Goal: Contribute content

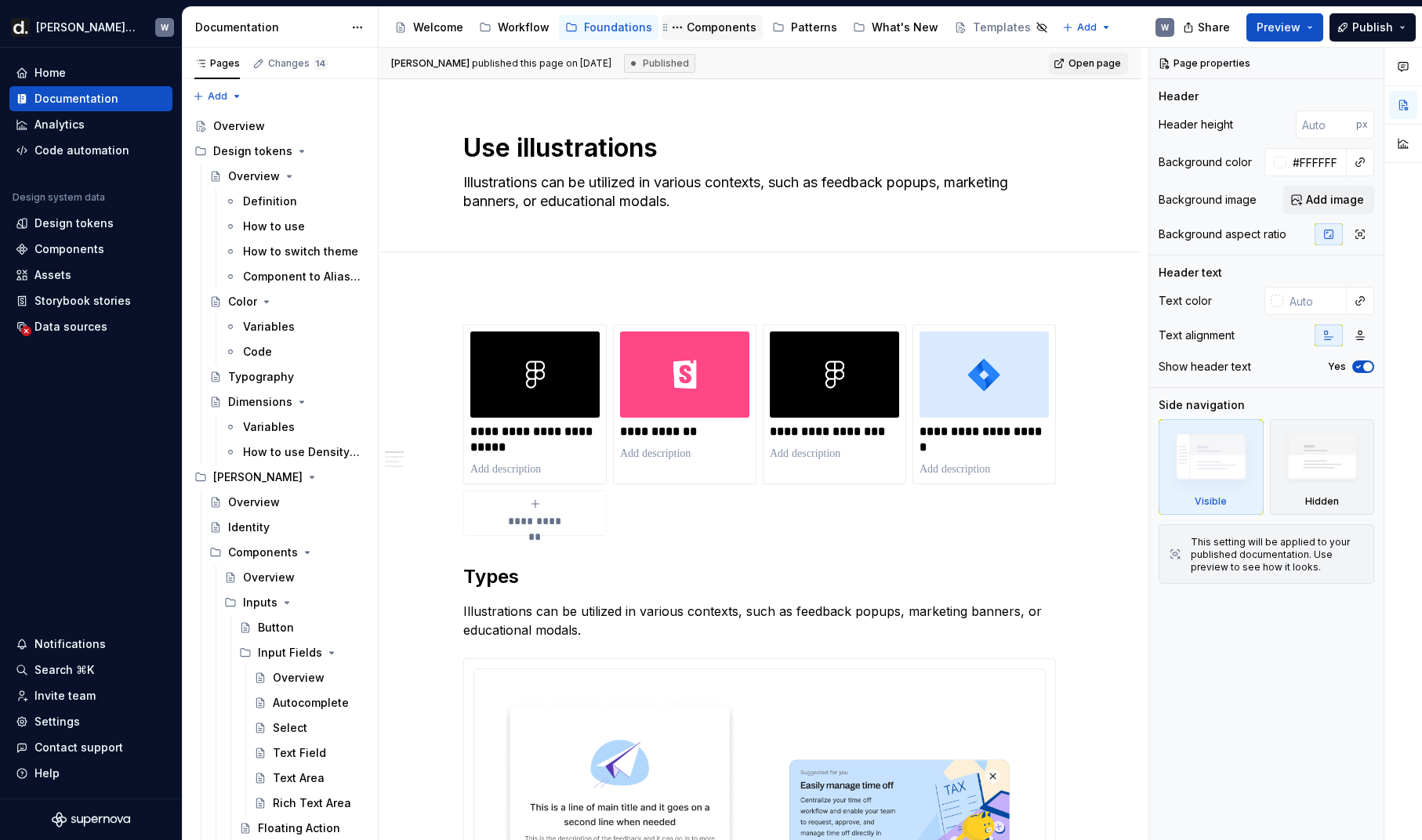
click at [697, 34] on div "Components" at bounding box center [712, 27] width 89 height 19
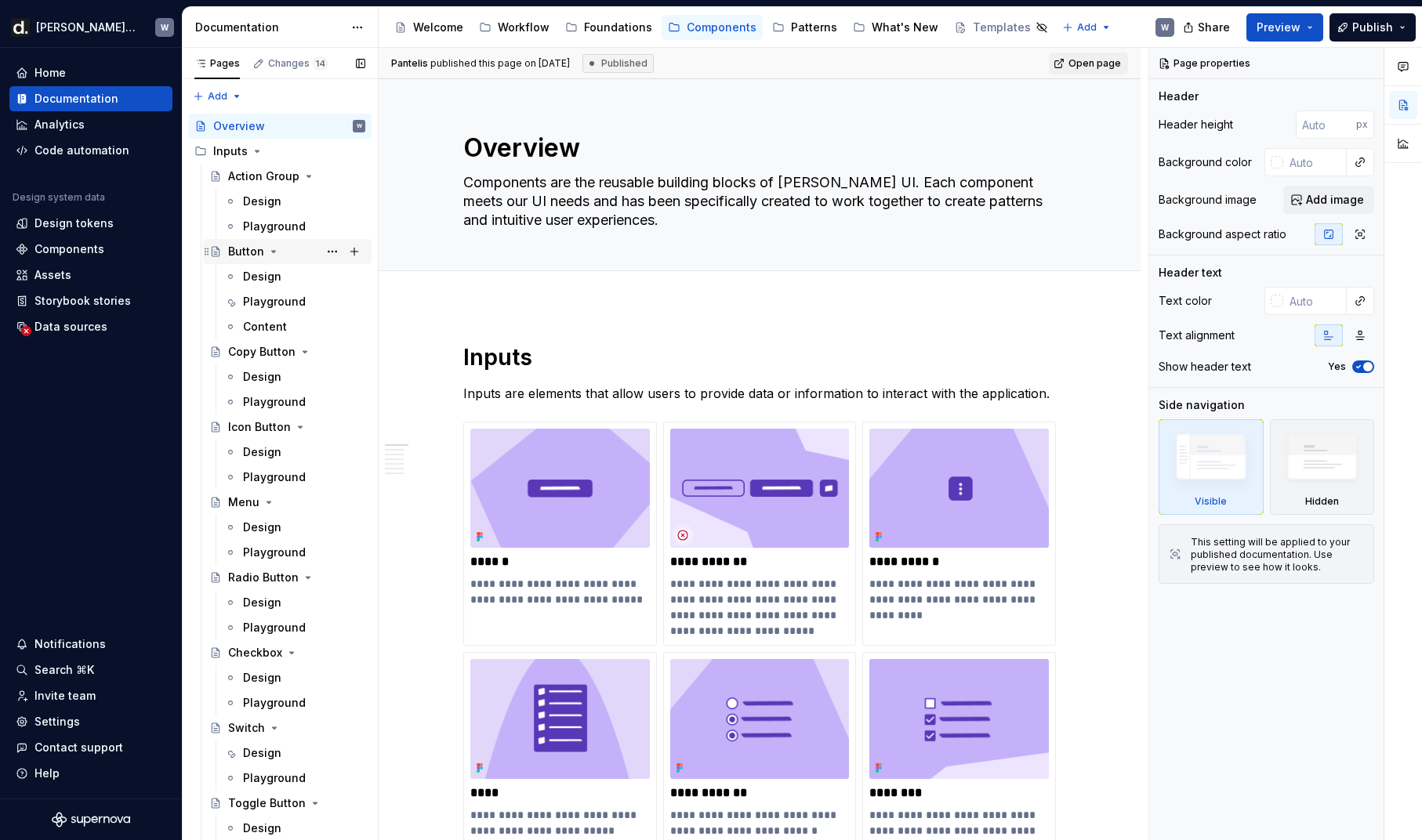
scroll to position [6759, 0]
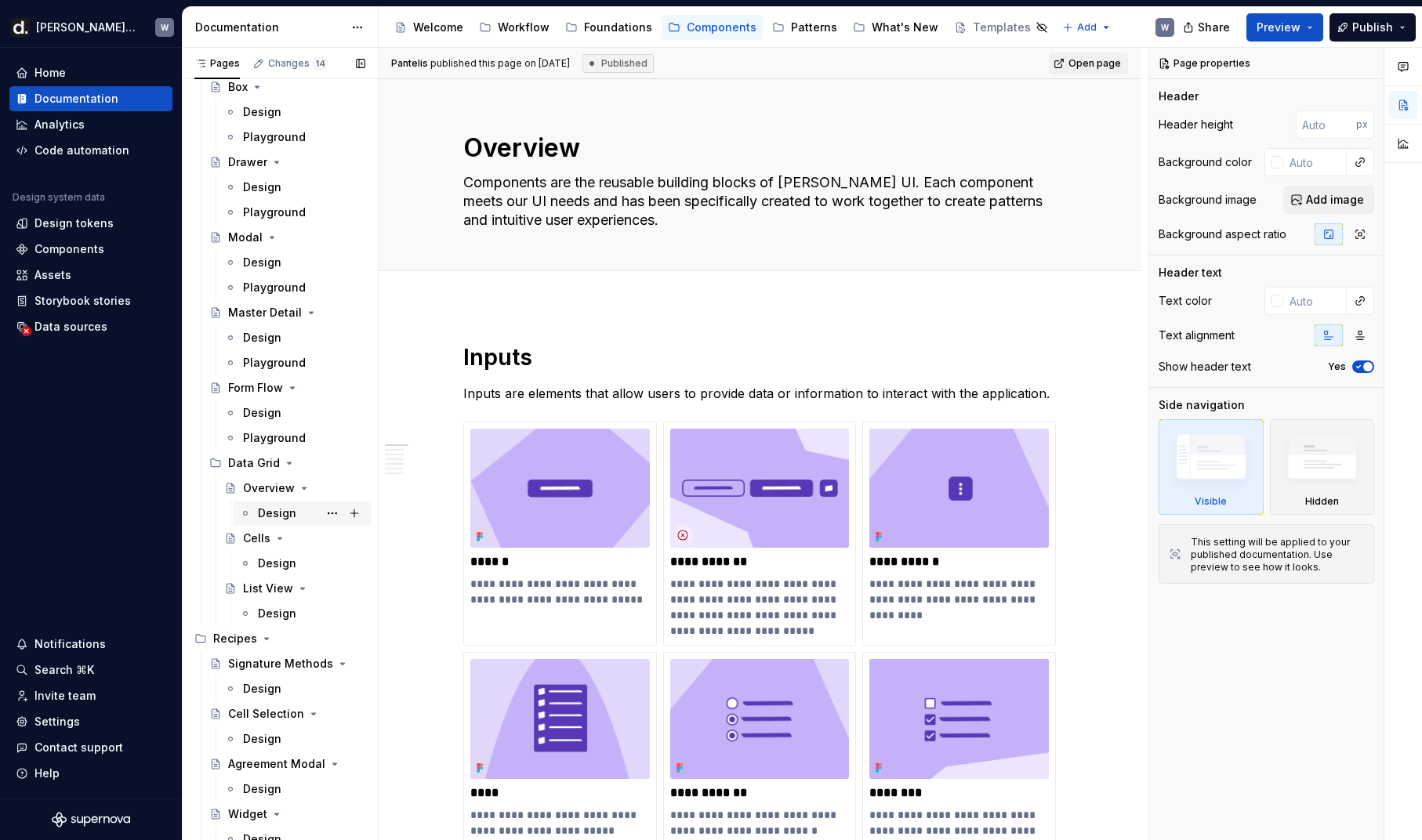
click at [274, 512] on div "Design" at bounding box center [276, 513] width 39 height 15
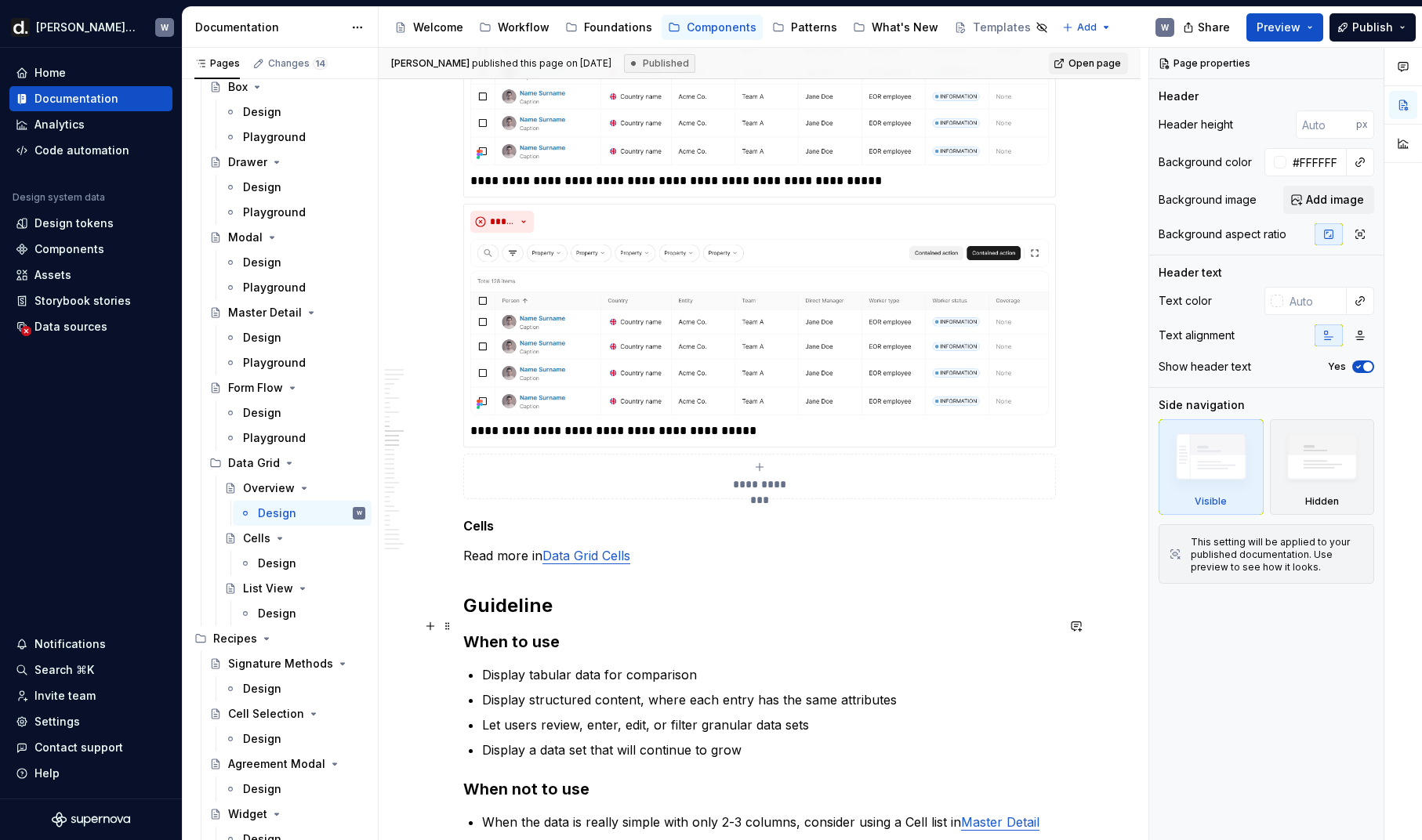
scroll to position [15545, 0]
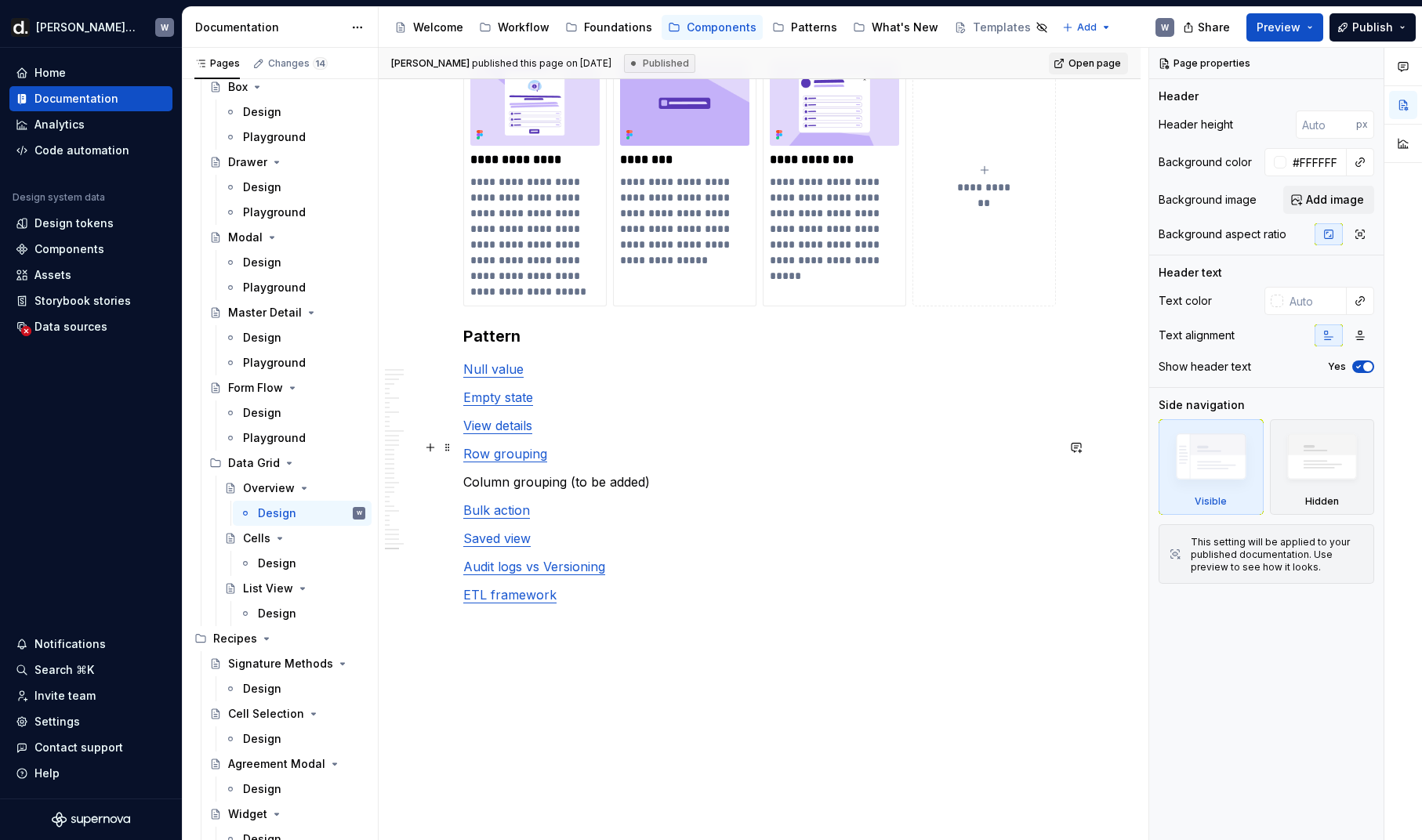
click at [646, 472] on p "Column grouping (to be added)" at bounding box center [760, 481] width 593 height 19
type textarea "*"
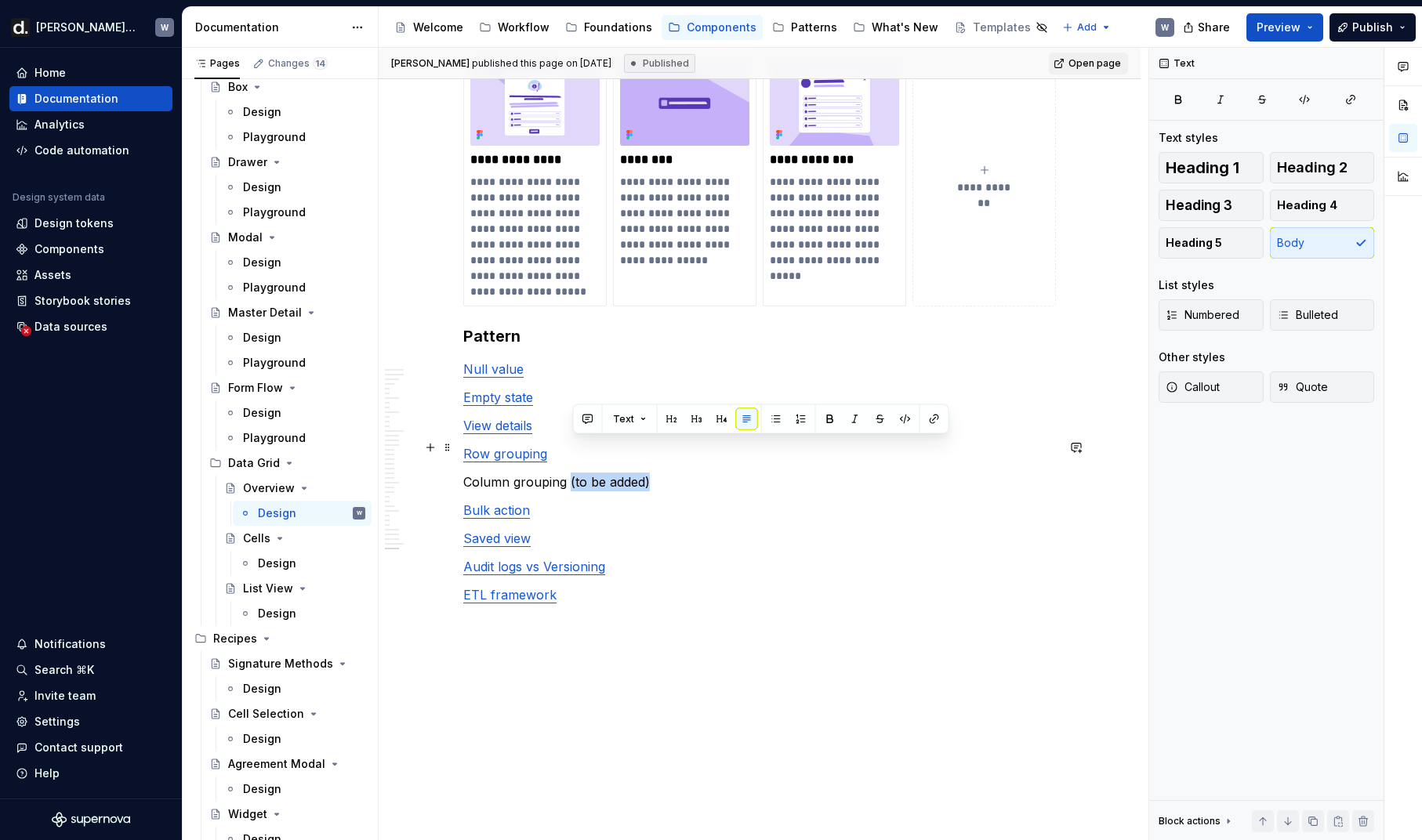
drag, startPoint x: 660, startPoint y: 447, endPoint x: 574, endPoint y: 448, distance: 86.0
click at [575, 472] on p "Column grouping (to be added)" at bounding box center [760, 481] width 593 height 19
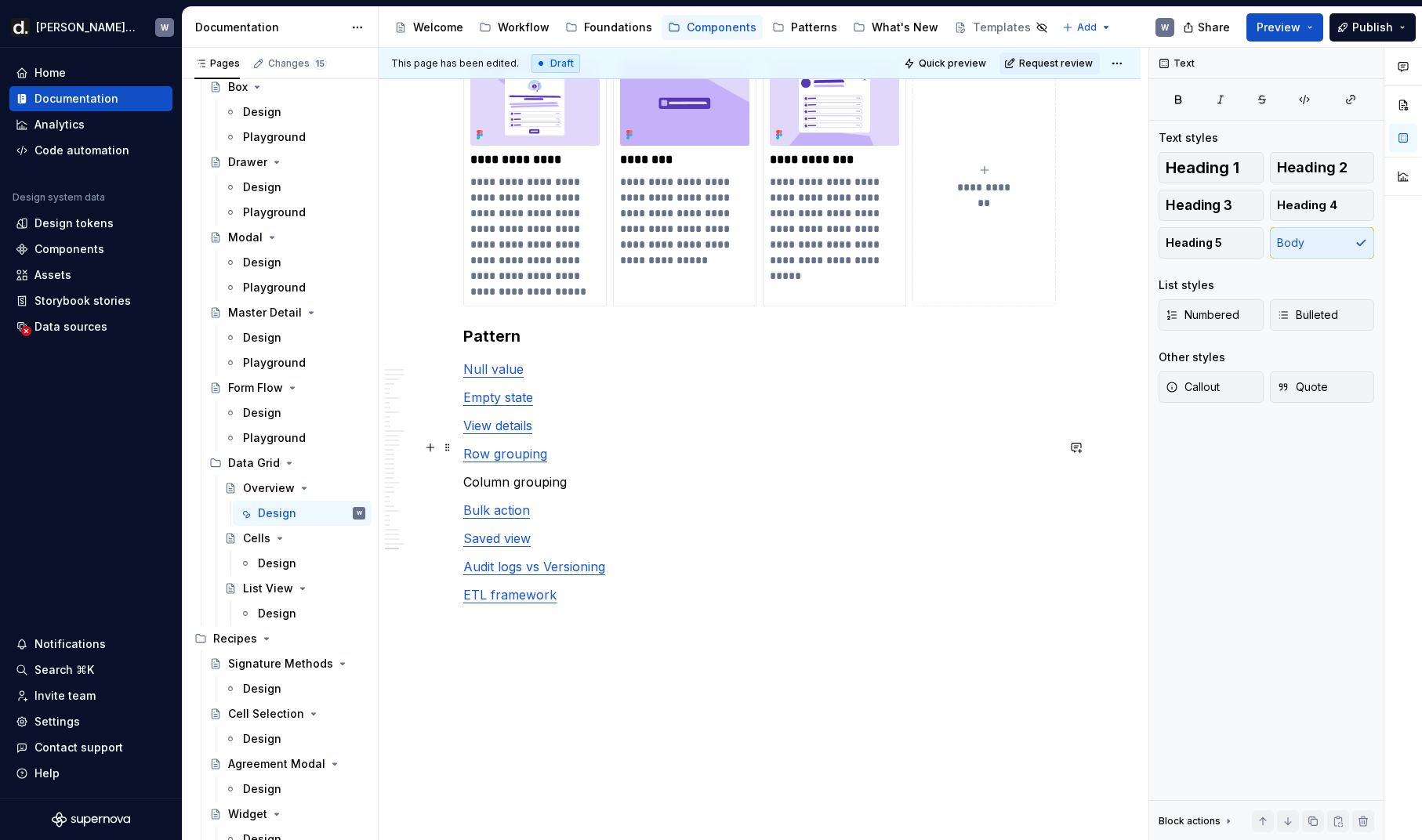
click at [530, 472] on p "Column grouping" at bounding box center [760, 481] width 593 height 19
click at [819, 419] on button "button" at bounding box center [828, 419] width 22 height 22
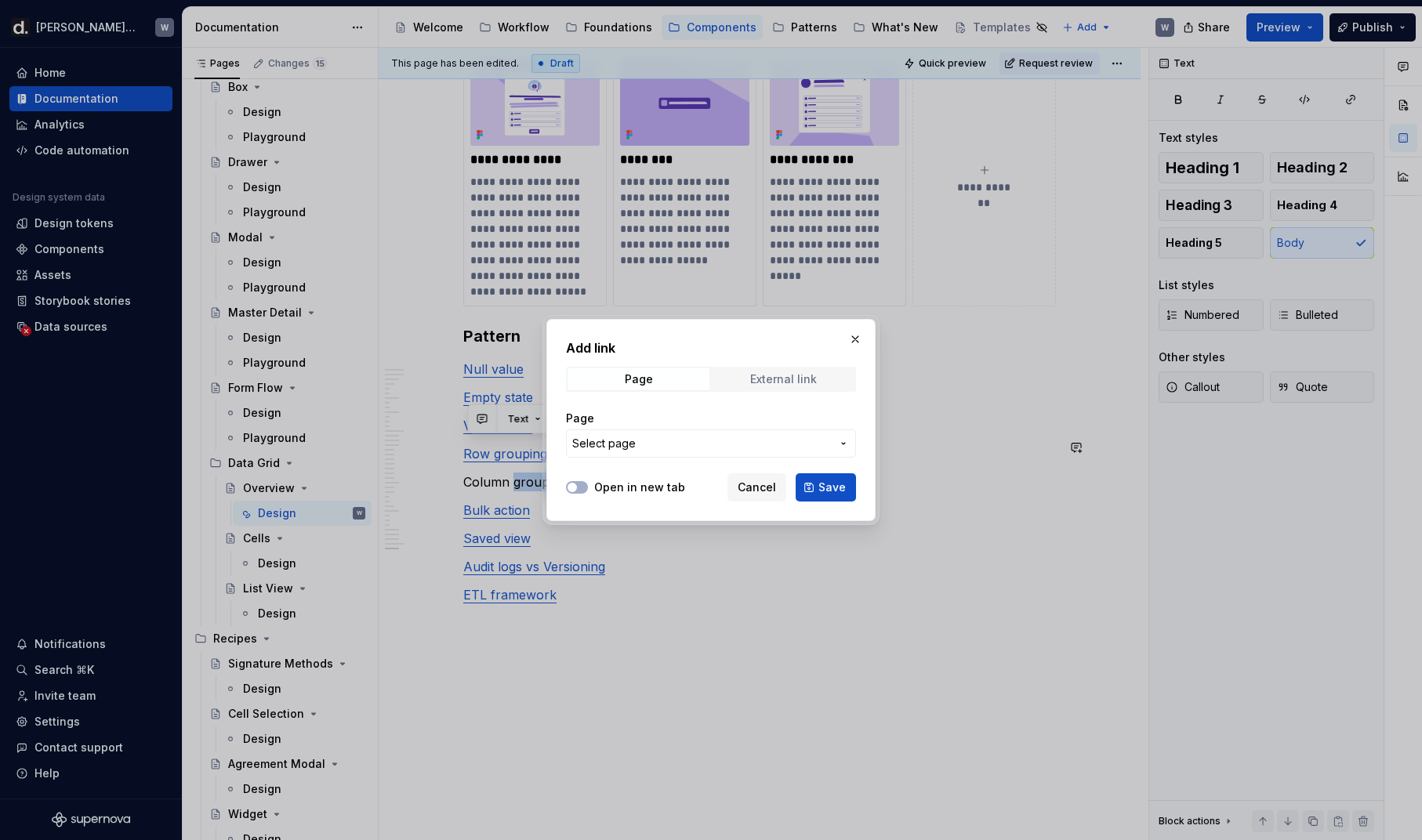
click at [798, 384] on div "External link" at bounding box center [783, 379] width 67 height 13
click at [696, 382] on span "Page" at bounding box center [638, 379] width 142 height 22
click at [696, 438] on span "Select page" at bounding box center [701, 443] width 258 height 15
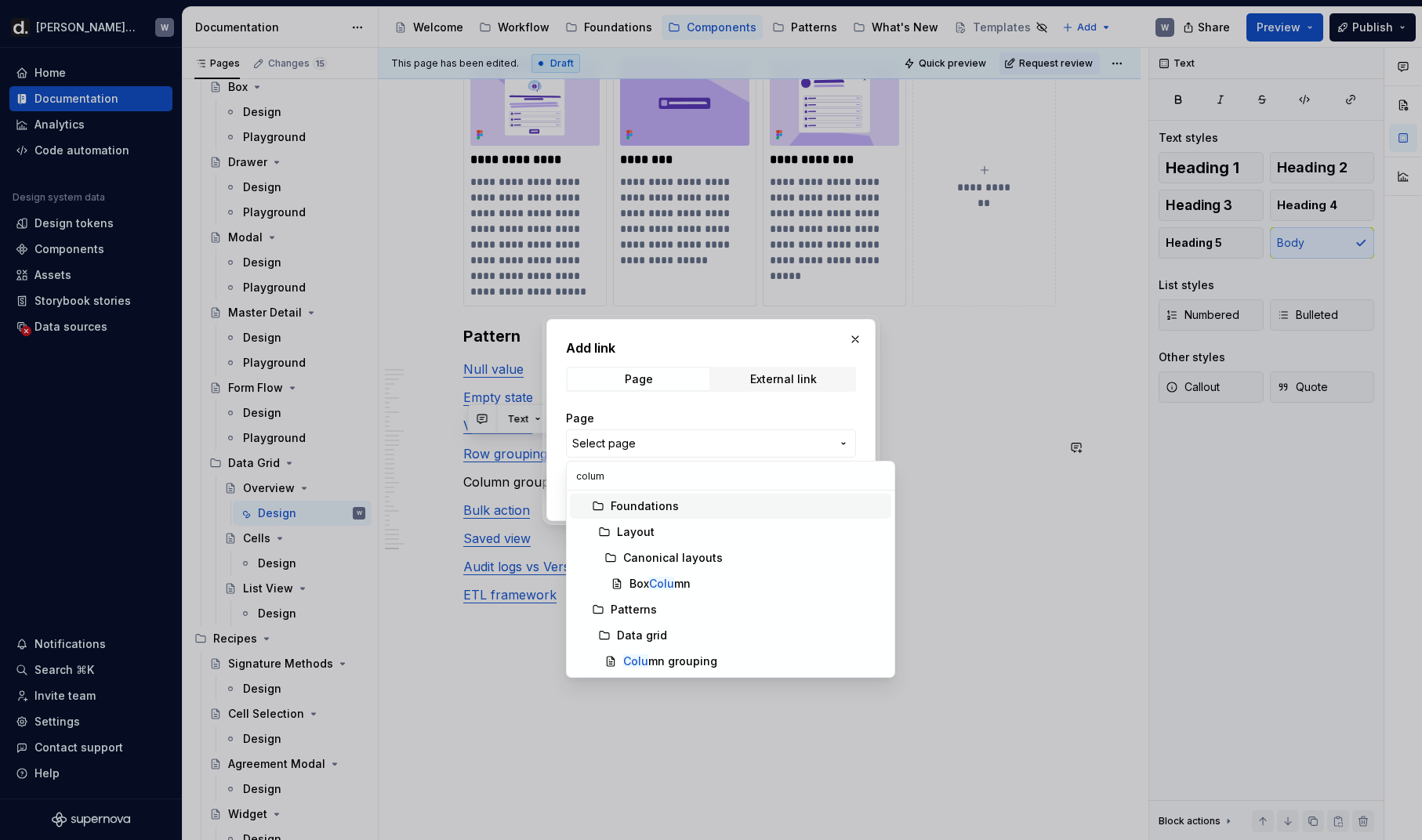
type input "column"
click at [728, 666] on div "Column grouping" at bounding box center [754, 660] width 262 height 15
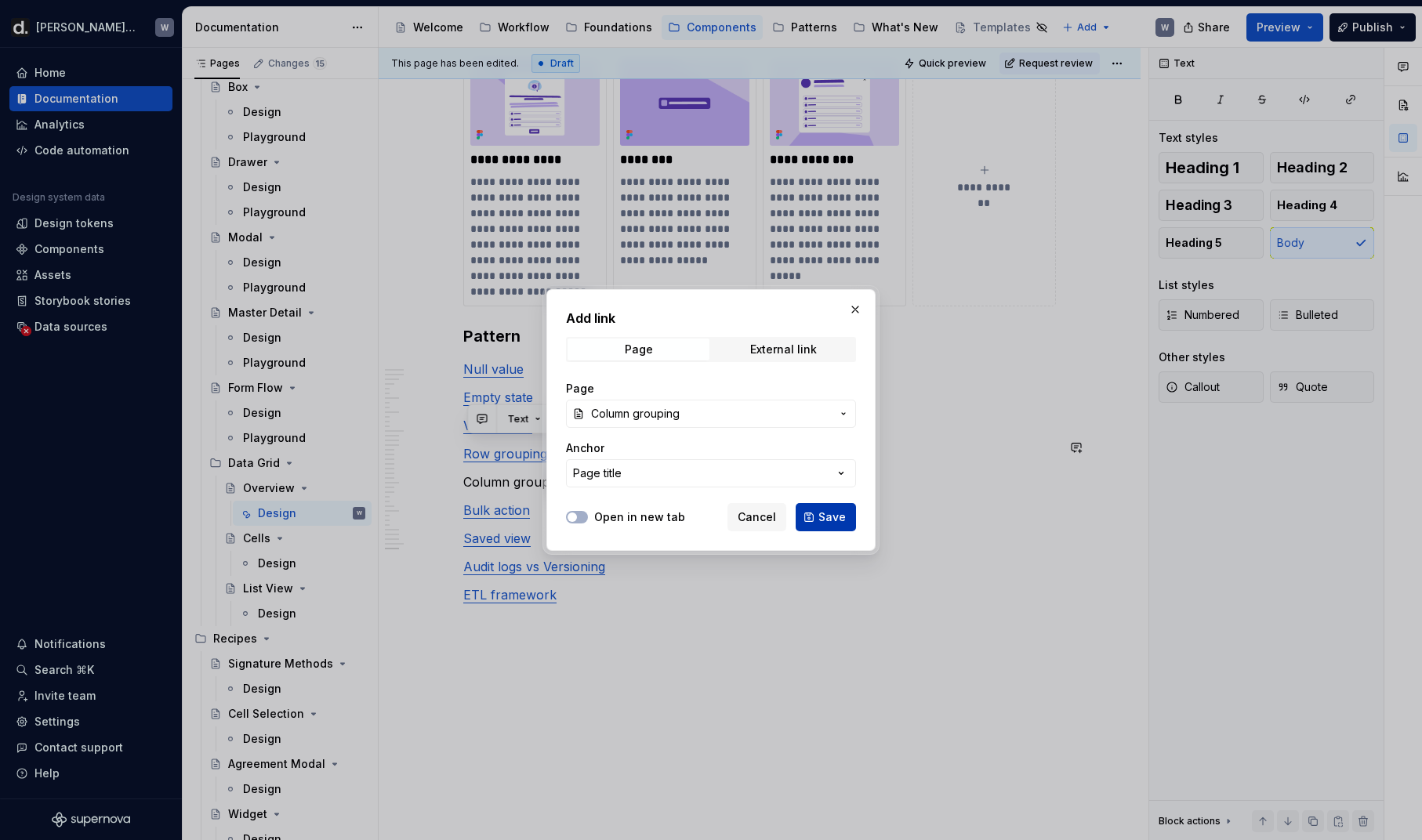
click at [830, 515] on span "Save" at bounding box center [832, 517] width 27 height 15
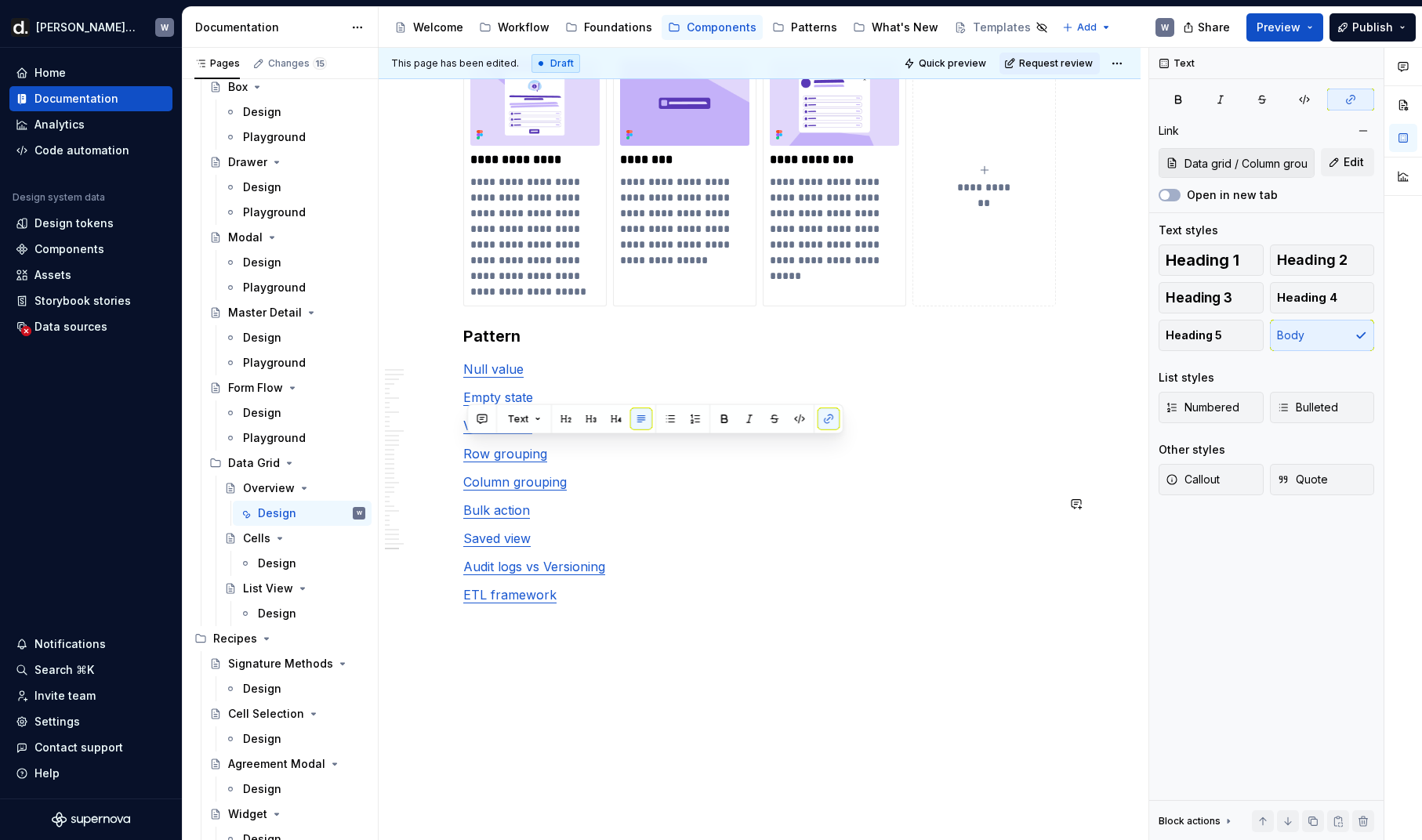
click at [762, 500] on p "Bulk action" at bounding box center [760, 509] width 593 height 19
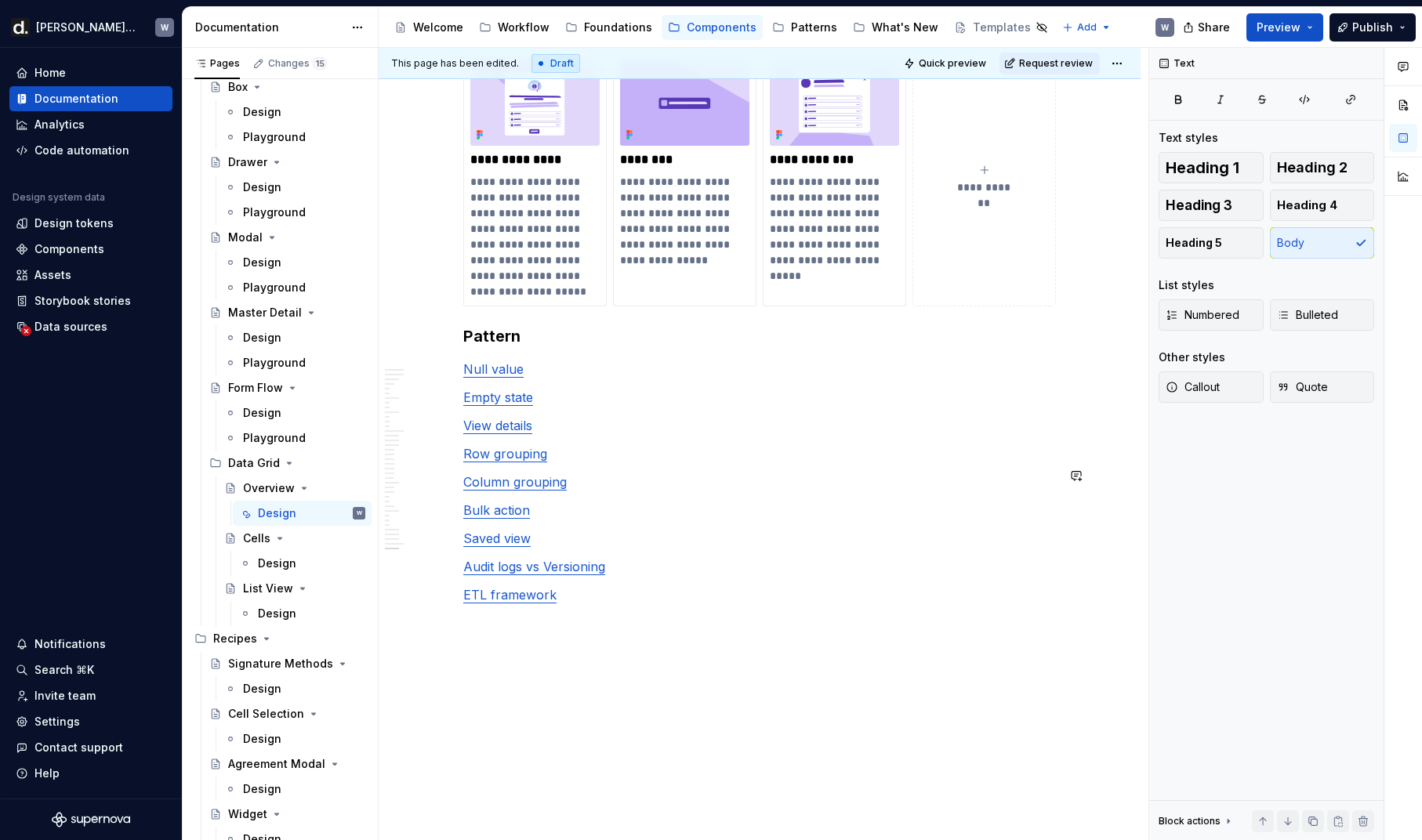
click at [721, 472] on p "Column grouping" at bounding box center [760, 481] width 593 height 19
click at [1079, 64] on span "Request review" at bounding box center [1056, 63] width 74 height 13
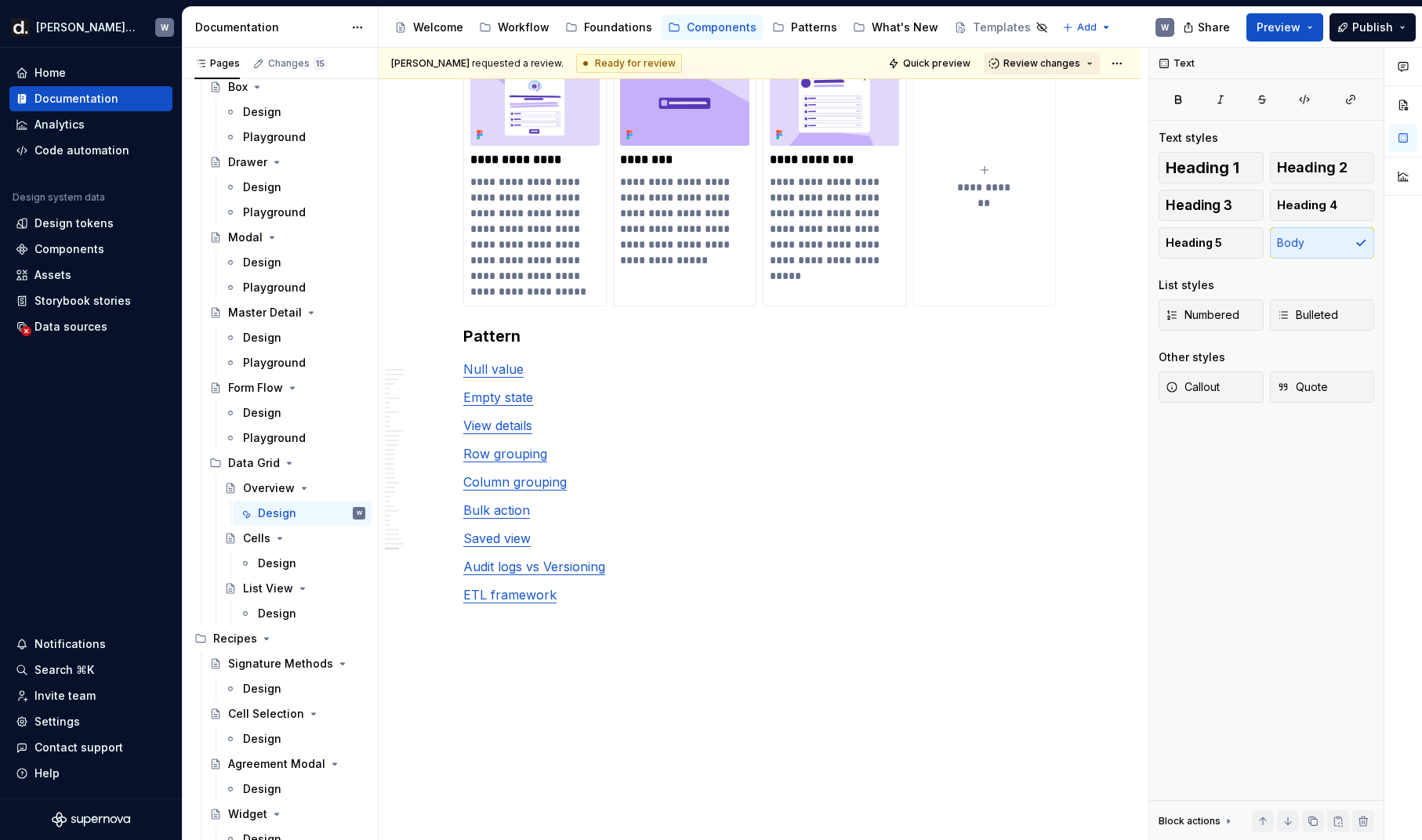
click at [1071, 62] on span "Review changes" at bounding box center [1041, 63] width 77 height 13
click at [1062, 91] on div "Approve" at bounding box center [1093, 93] width 137 height 15
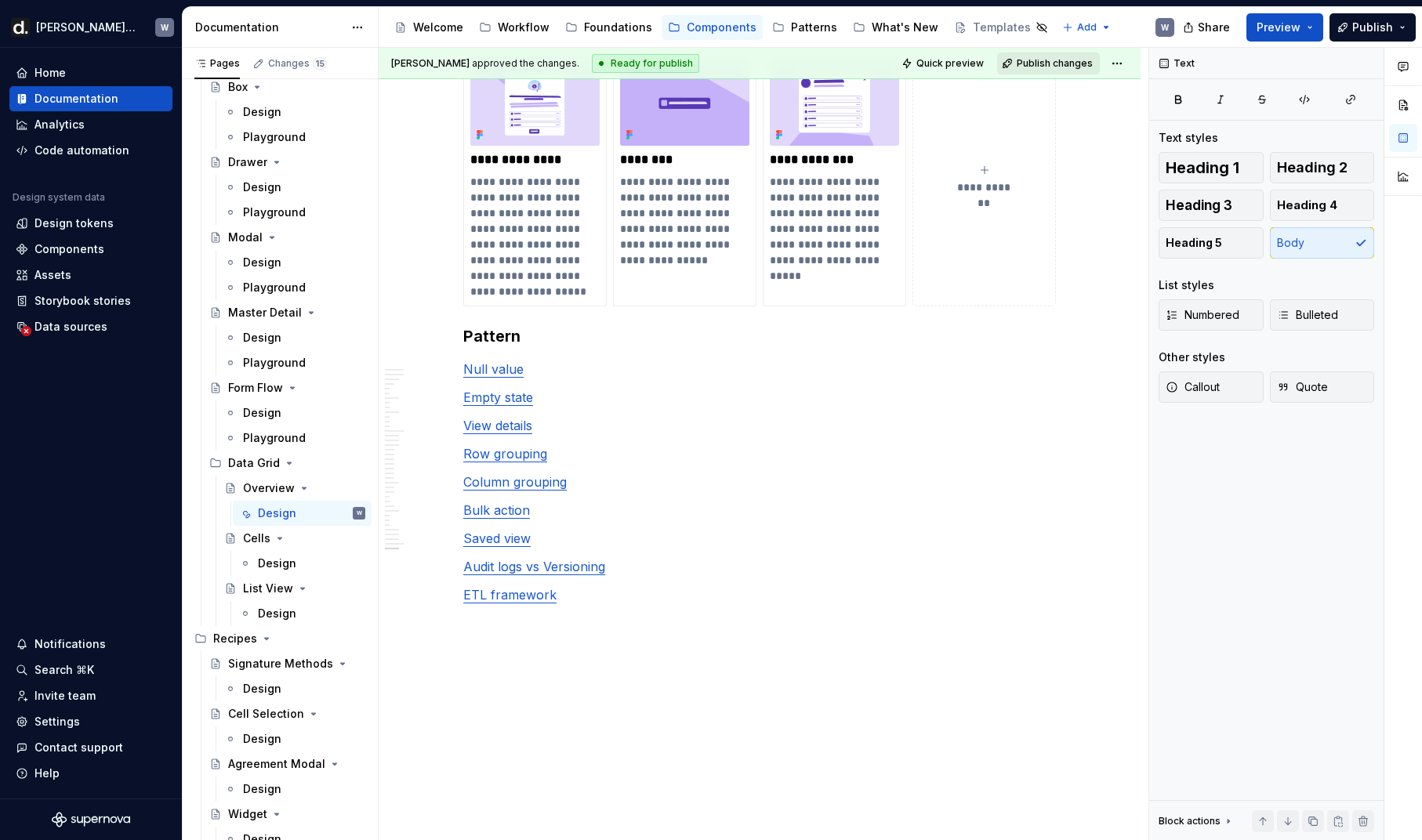
click at [1061, 68] on span "Publish changes" at bounding box center [1054, 63] width 76 height 13
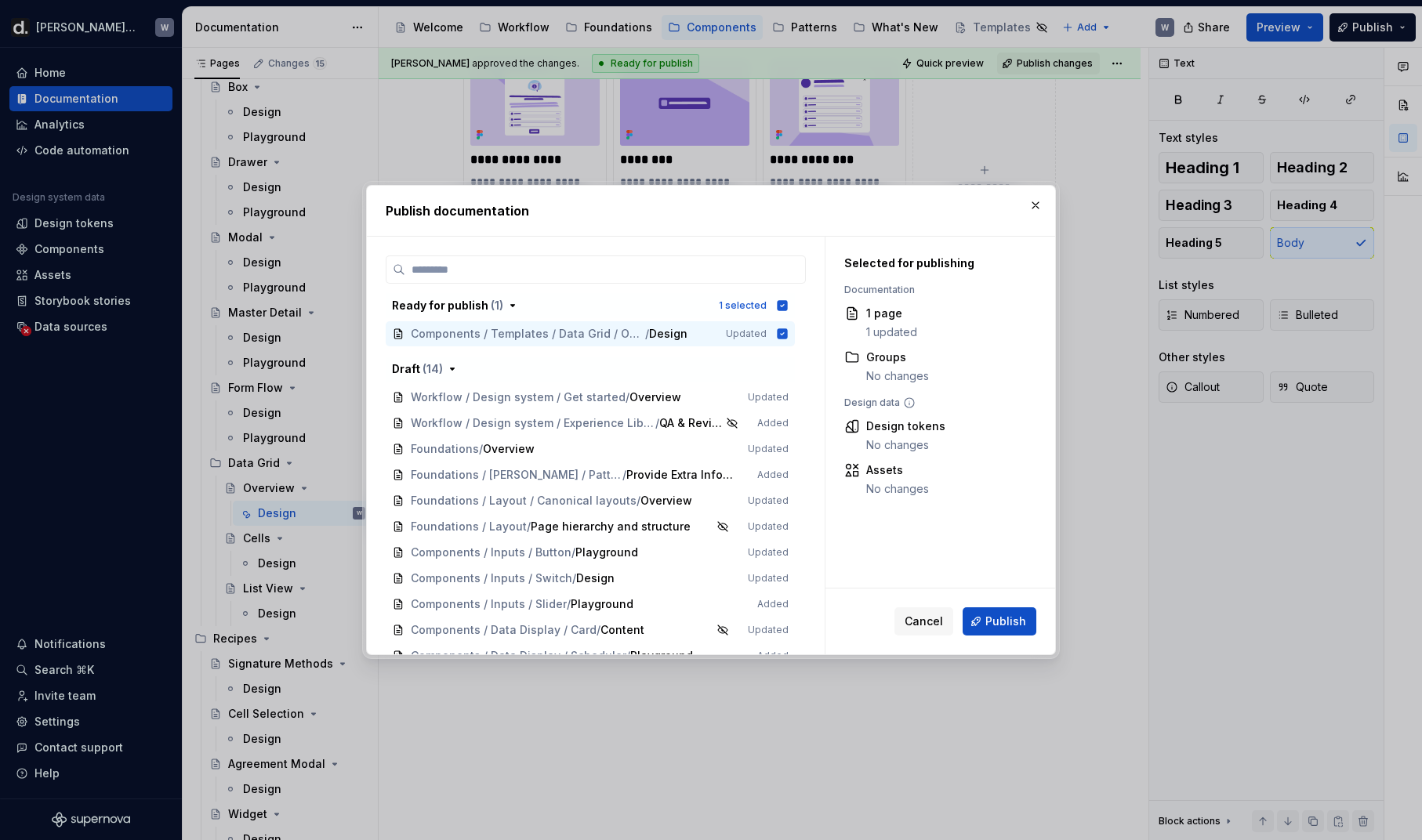
click at [1017, 630] on button "Publish" at bounding box center [999, 621] width 74 height 28
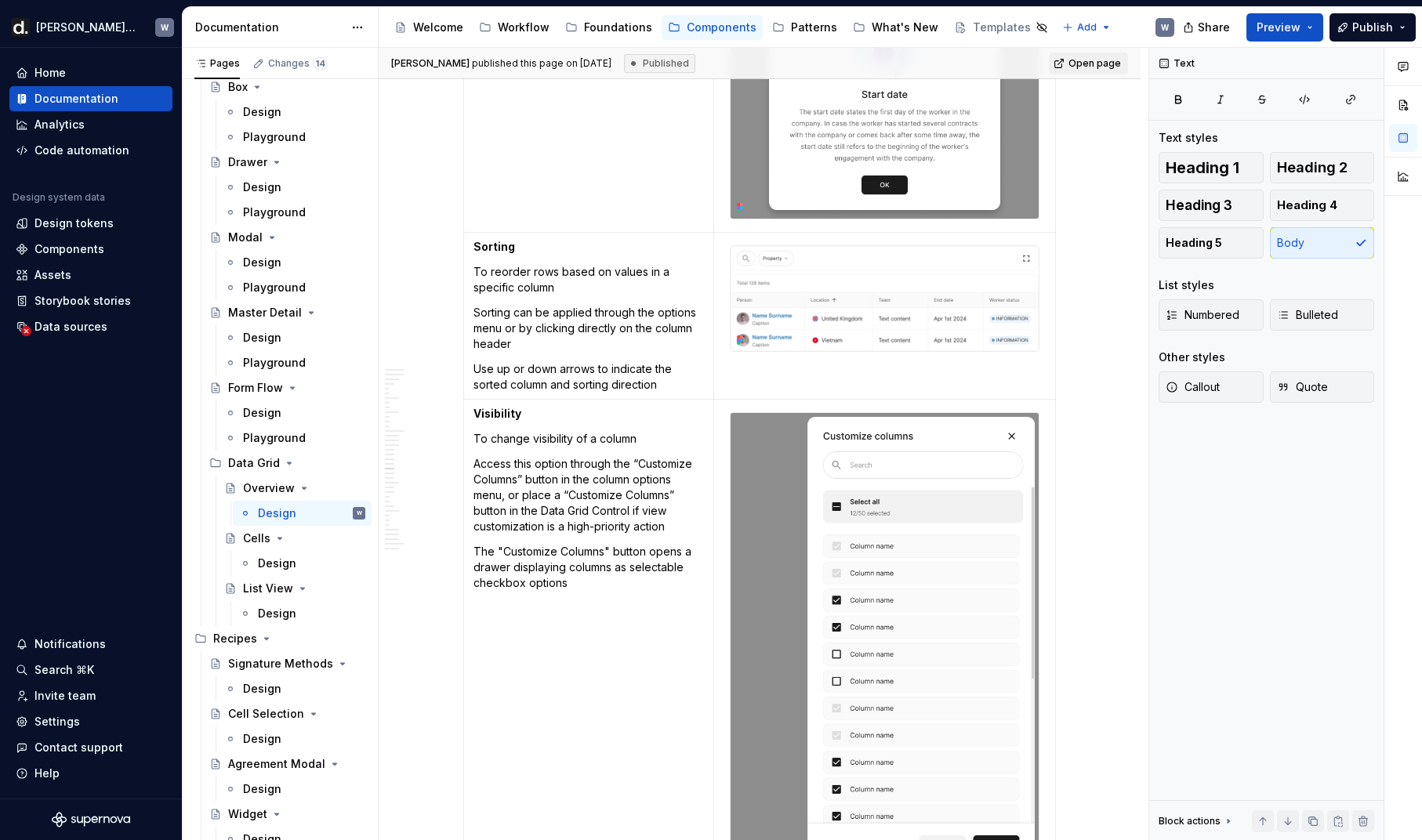
scroll to position [6914, 0]
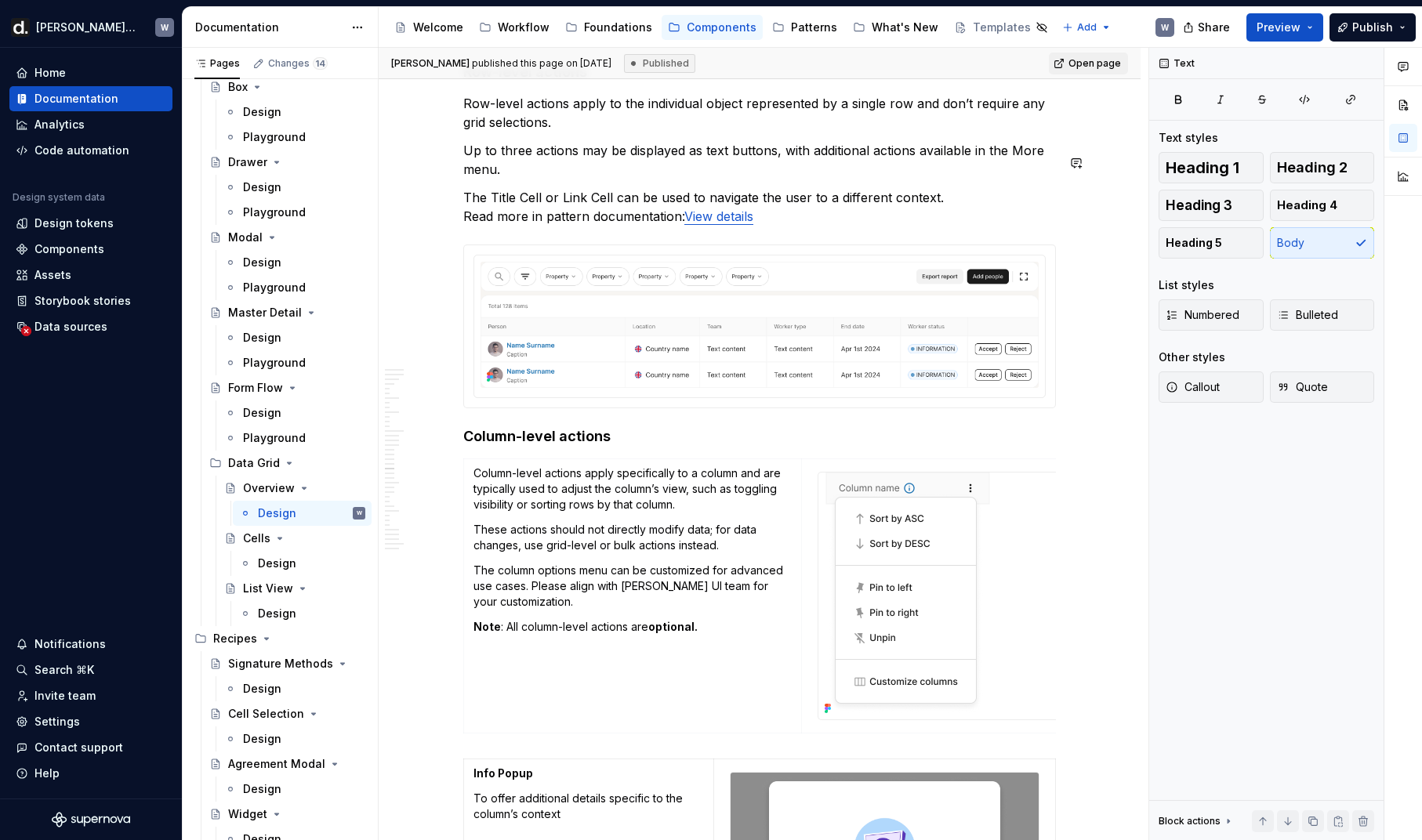
type textarea "*"
